Goal: Task Accomplishment & Management: Manage account settings

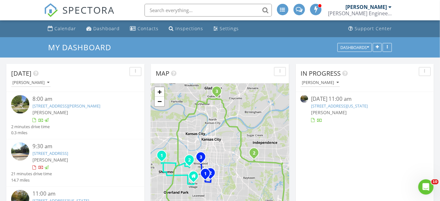
click at [322, 105] on link "[STREET_ADDRESS][US_STATE]" at bounding box center [340, 106] width 57 height 6
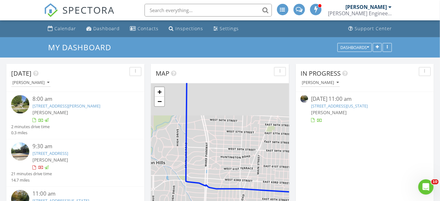
scroll to position [3, 3]
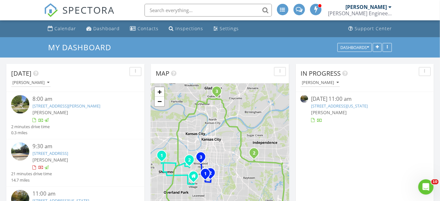
click at [319, 108] on link "1508 Northeast 56th Terrace, Kansas City, MO 64118" at bounding box center [340, 106] width 57 height 6
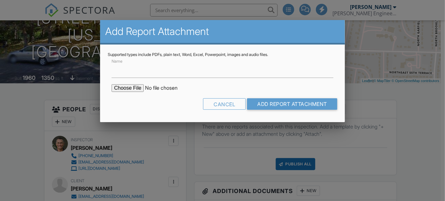
click at [127, 87] on input "file" at bounding box center [166, 88] width 108 height 8
type input "C:\fakepath\SE_1508 Northeast 56th Terrace, Kansas City, MO 64118.pdf"
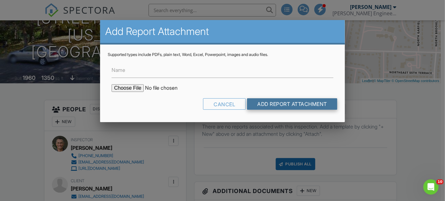
click at [276, 104] on input "Add Report Attachment" at bounding box center [292, 103] width 90 height 11
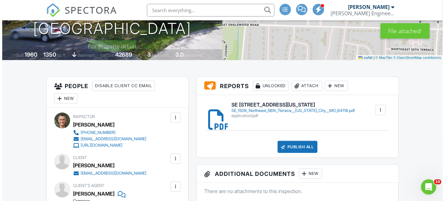
scroll to position [116, 0]
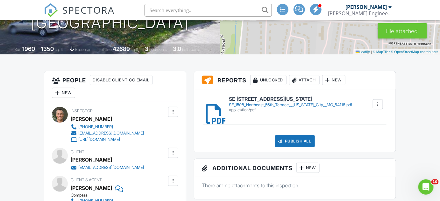
click at [291, 141] on div "Publish All" at bounding box center [295, 141] width 40 height 12
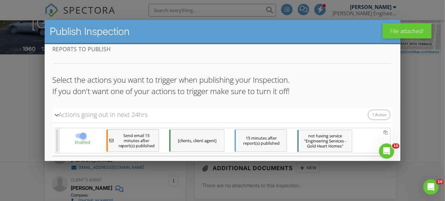
scroll to position [58, 0]
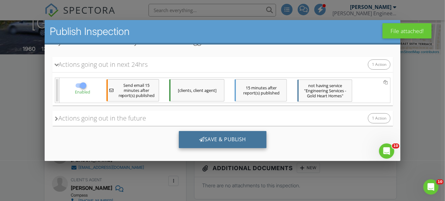
click at [203, 138] on div "Save & Publish" at bounding box center [222, 139] width 88 height 17
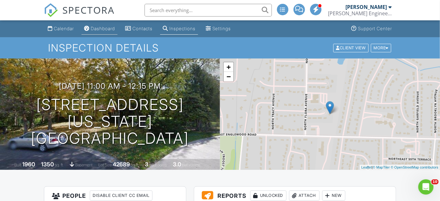
click at [103, 29] on div "Dashboard" at bounding box center [103, 28] width 24 height 5
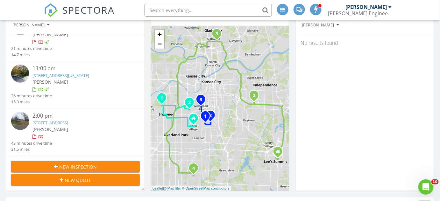
scroll to position [86, 0]
